Goal: Task Accomplishment & Management: Manage account settings

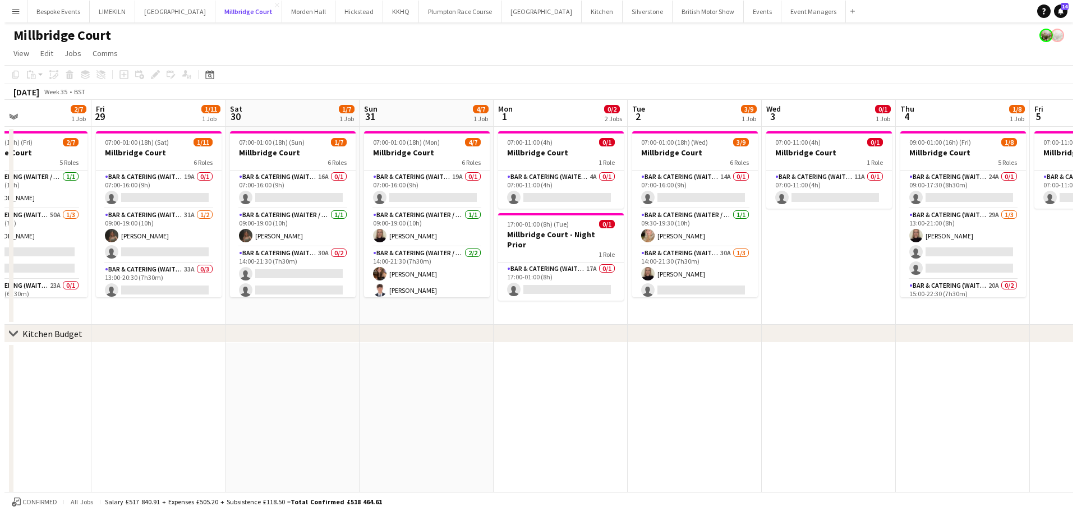
scroll to position [0, 318]
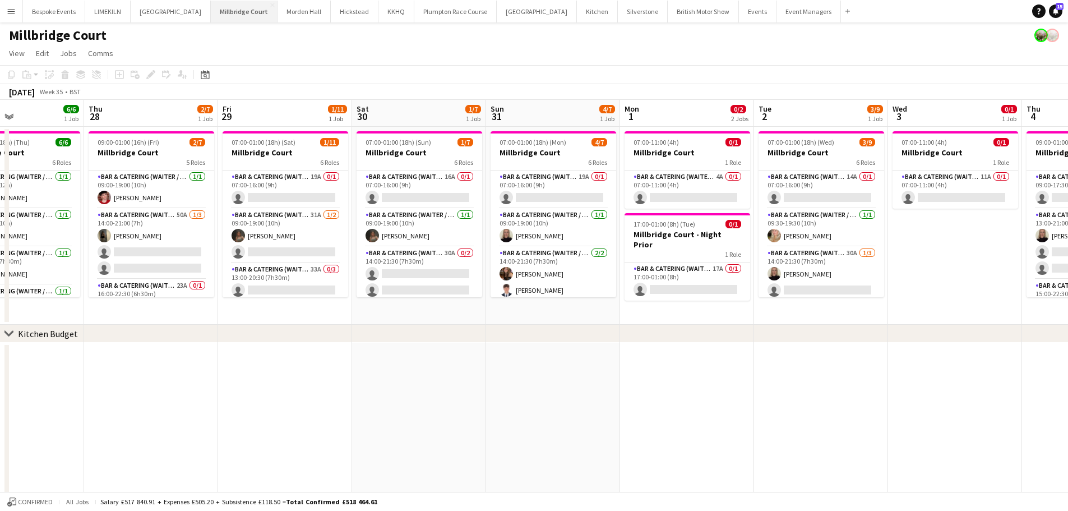
click at [234, 18] on button "[GEOGRAPHIC_DATA]" at bounding box center [244, 12] width 67 height 22
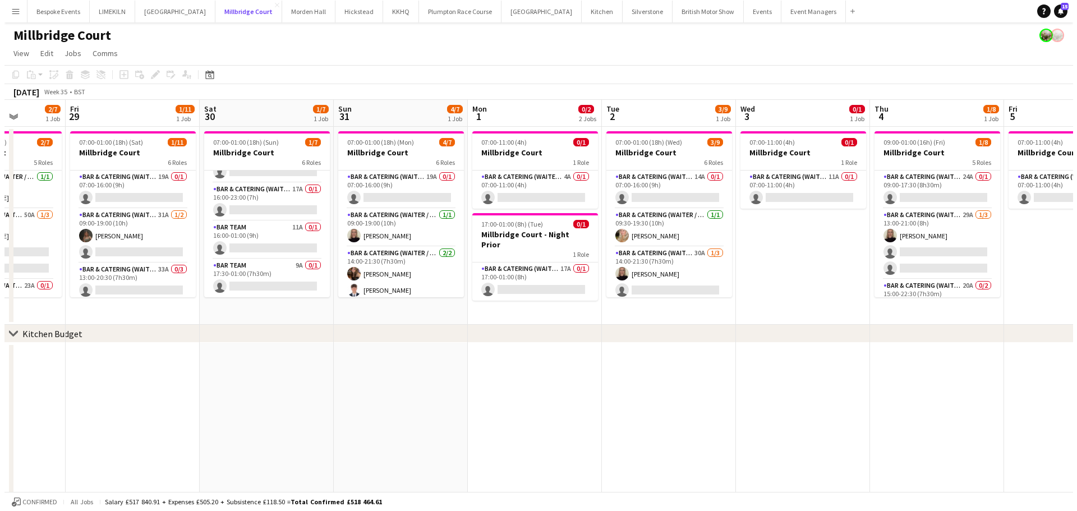
scroll to position [0, 343]
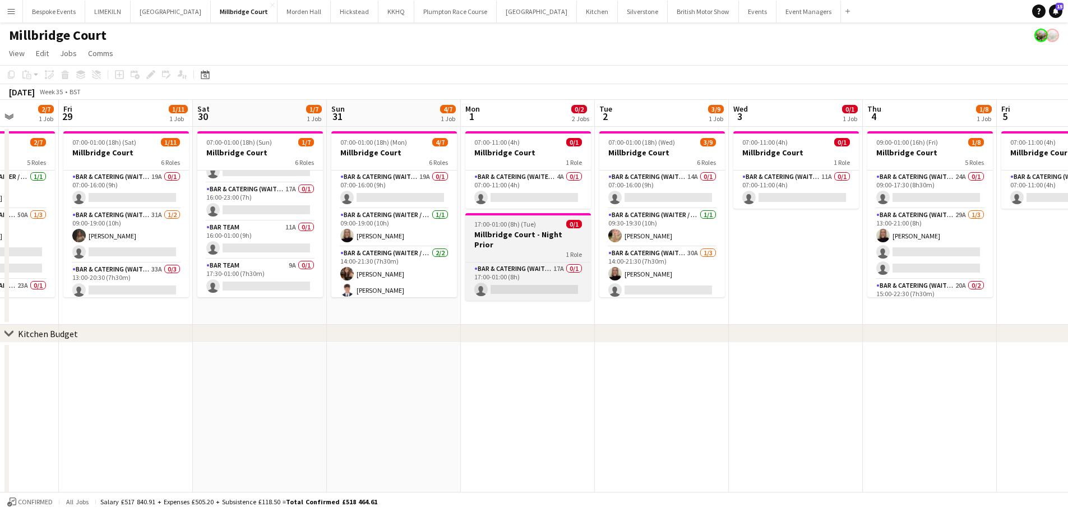
click at [543, 250] on div "1 Role" at bounding box center [528, 254] width 126 height 9
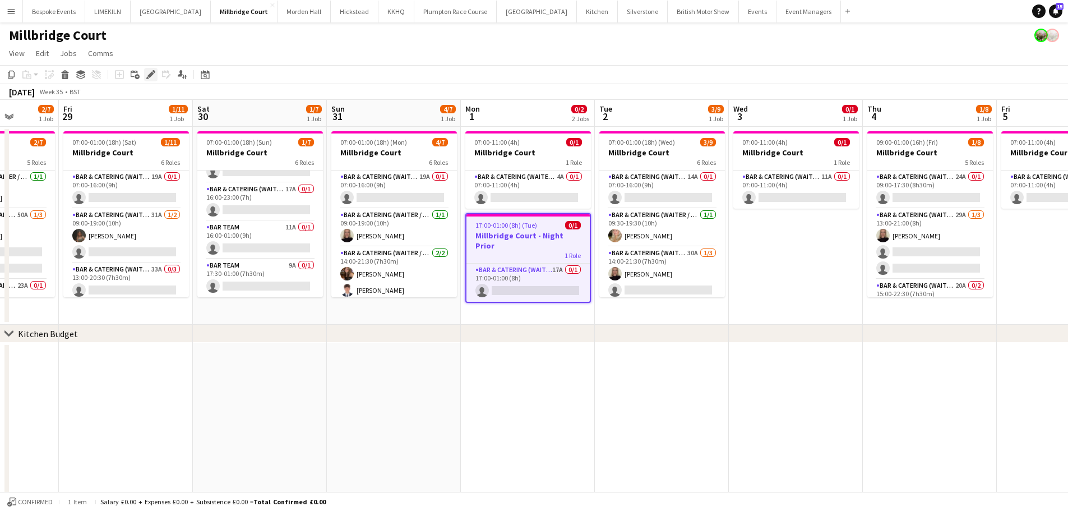
click at [154, 72] on icon at bounding box center [154, 71] width 3 height 3
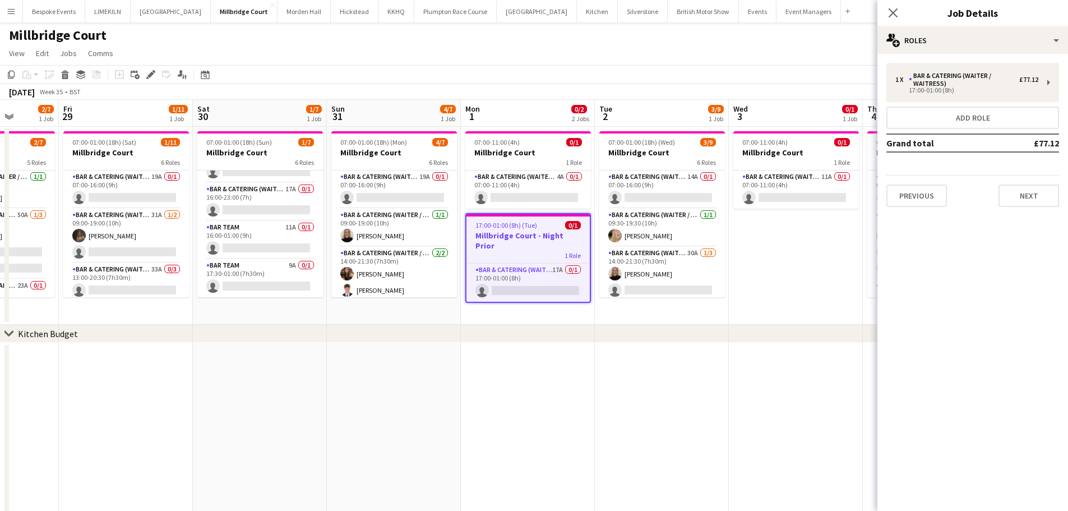
click at [762, 100] on app-board-header-date "Wed 3 0/1 1 Job" at bounding box center [796, 113] width 134 height 27
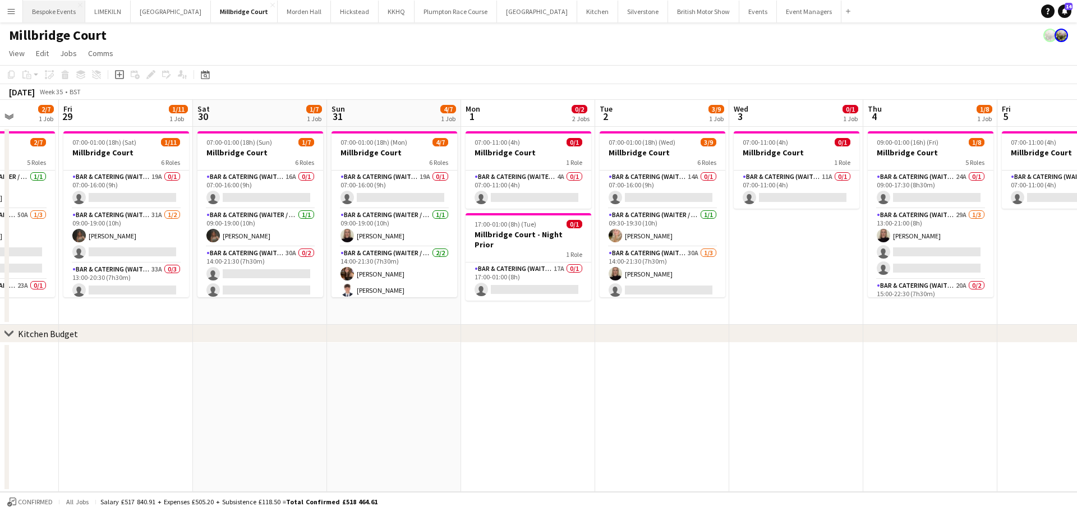
click at [70, 21] on button "Bespoke Events Close" at bounding box center [54, 12] width 62 height 22
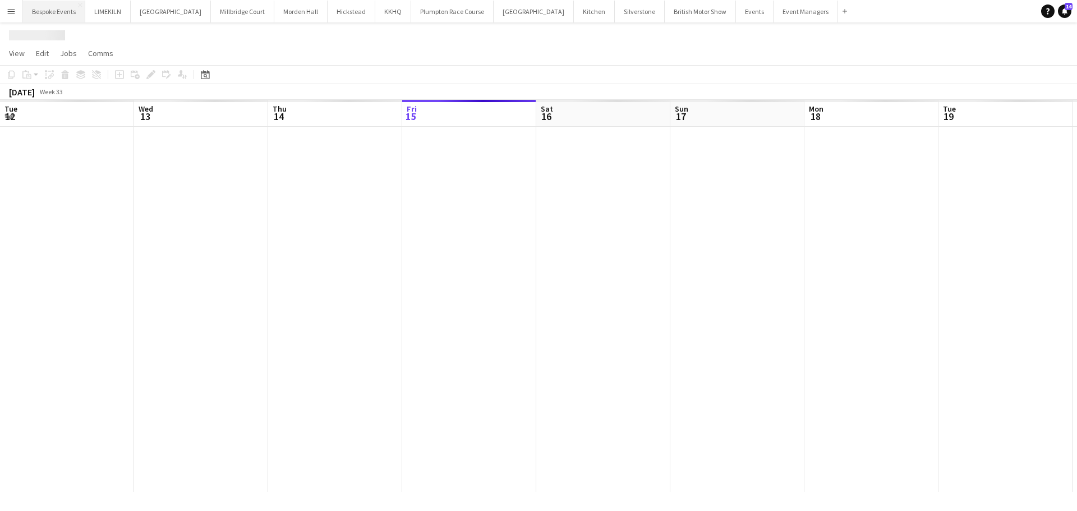
scroll to position [0, 268]
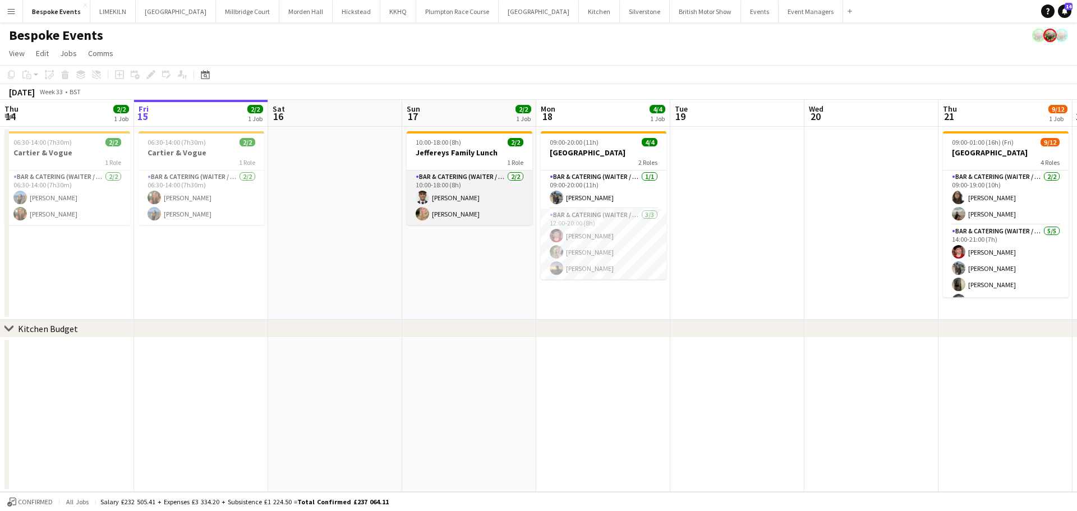
click at [510, 193] on app-card-role "Bar & Catering (Waiter / waitress) [DATE] 10:00-18:00 (8h) [PERSON_NAME] [PERSO…" at bounding box center [470, 197] width 126 height 54
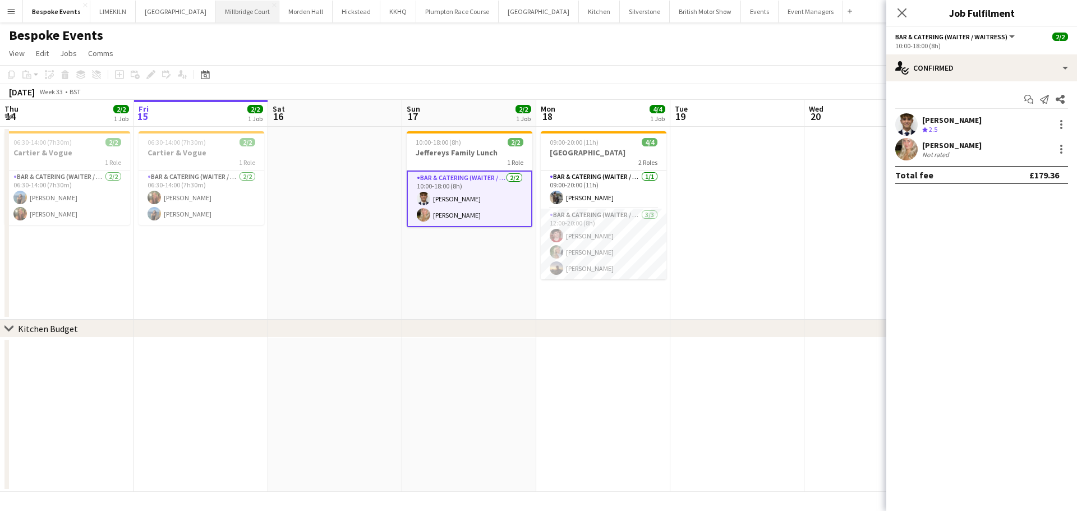
click at [227, 15] on button "[GEOGRAPHIC_DATA]" at bounding box center [247, 12] width 63 height 22
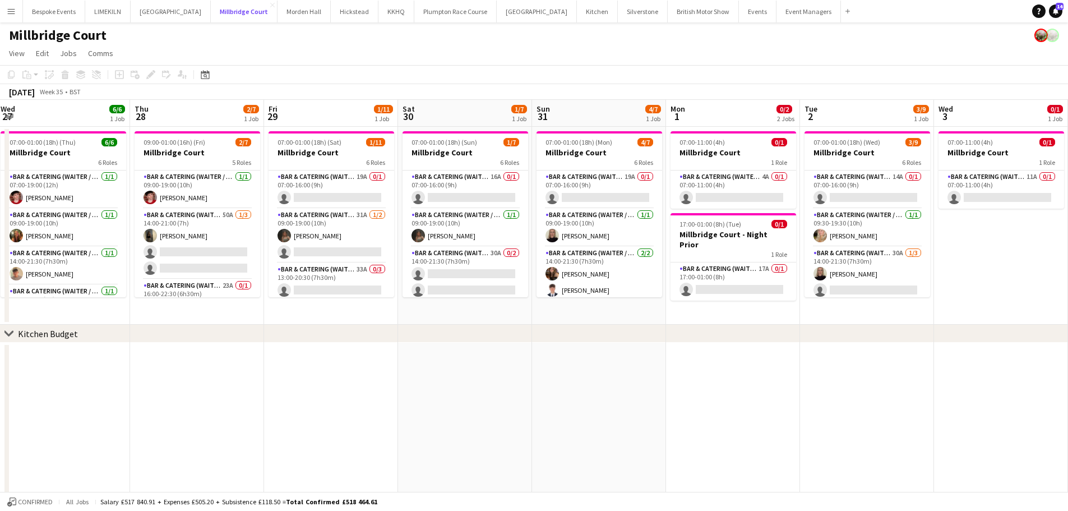
scroll to position [0, 381]
